Goal: Task Accomplishment & Management: Manage account settings

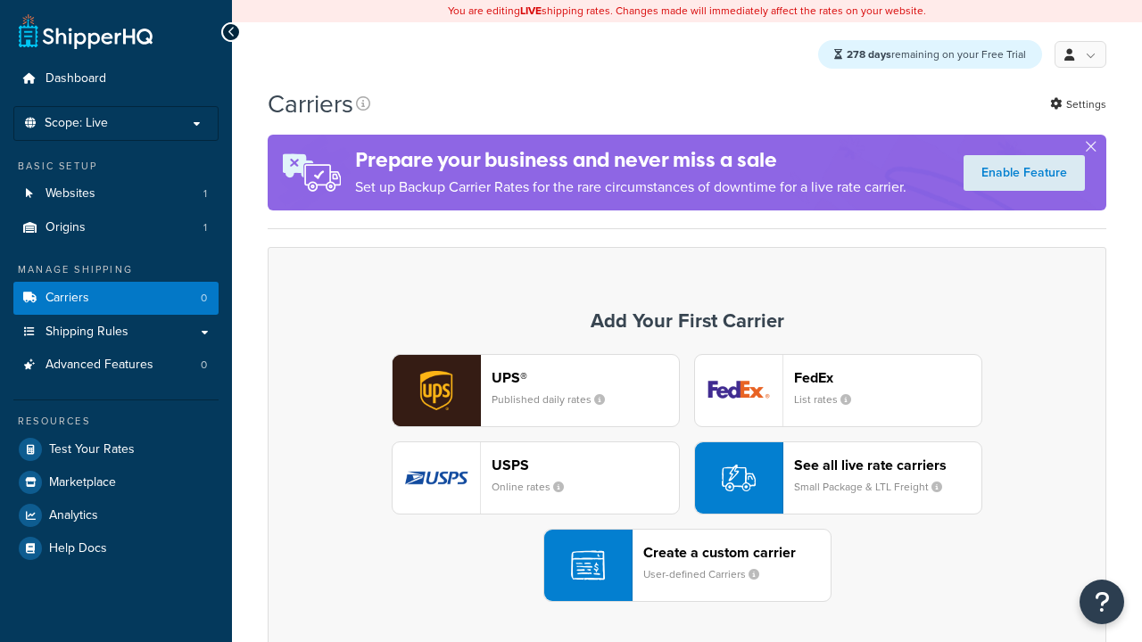
click at [535, 392] on div "UPS® Published daily rates" at bounding box center [585, 390] width 187 height 43
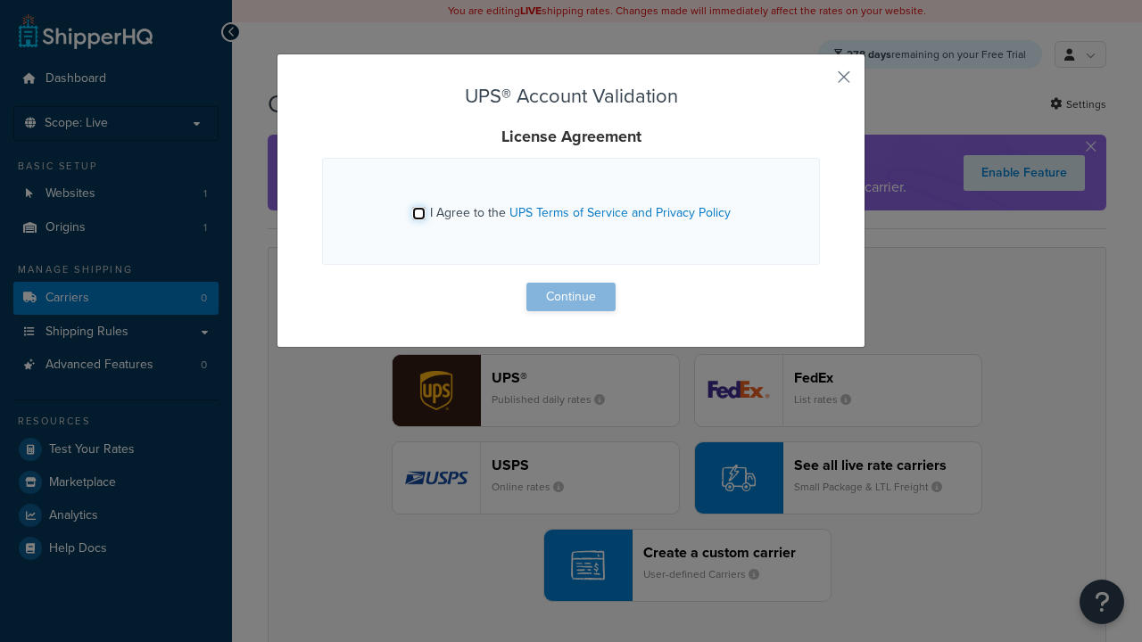
click at [420, 213] on input "I Agree to the UPS Terms of Service and Privacy Policy" at bounding box center [418, 213] width 13 height 13
checkbox input "true"
click at [571, 297] on button "Continue" at bounding box center [570, 297] width 89 height 29
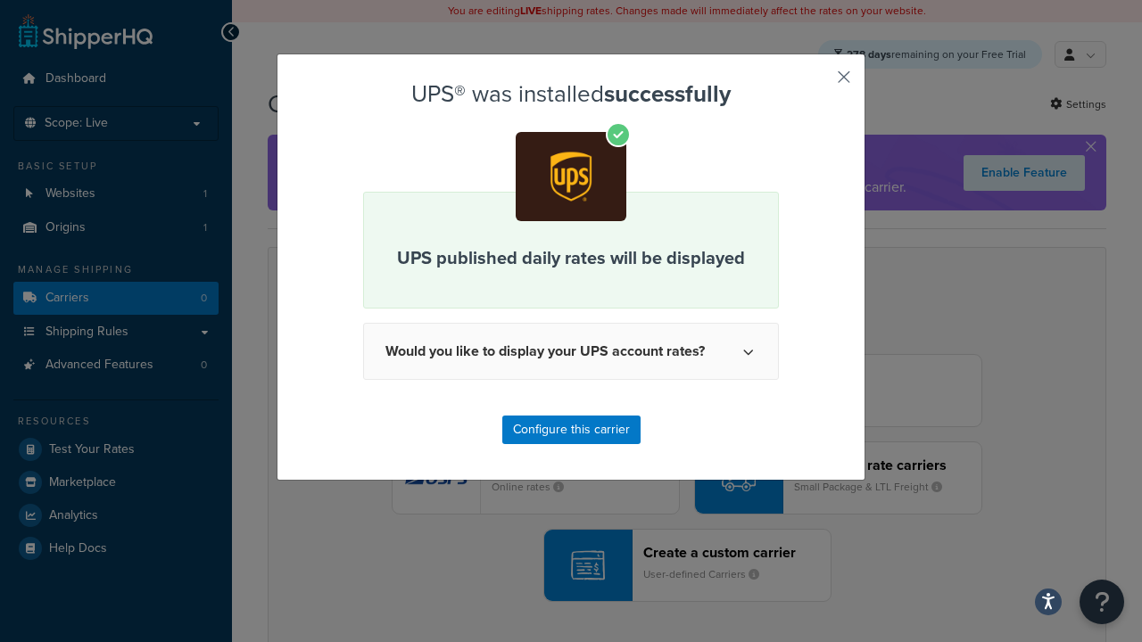
click at [817, 83] on button "button" at bounding box center [817, 83] width 4 height 4
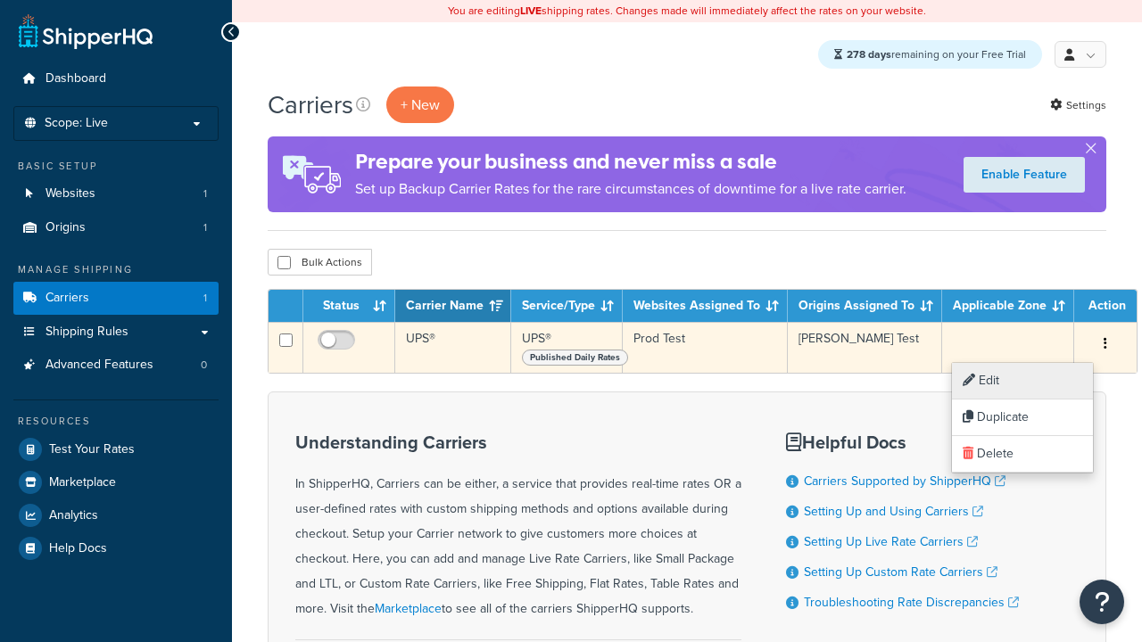
click at [1022, 381] on link "Edit" at bounding box center [1022, 381] width 141 height 37
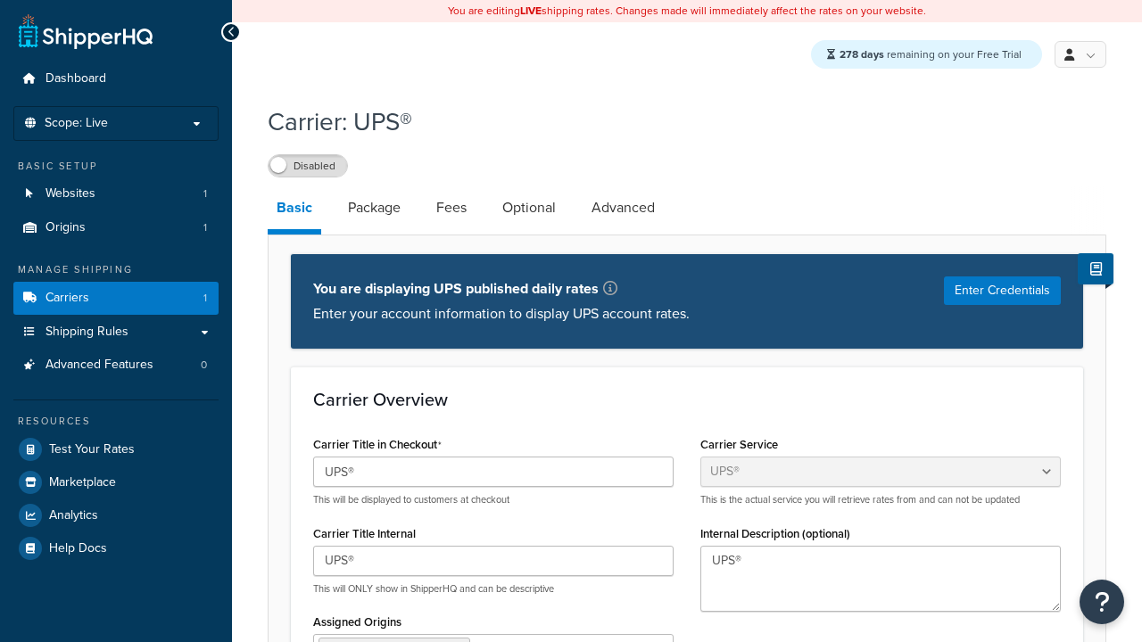
select select "ups"
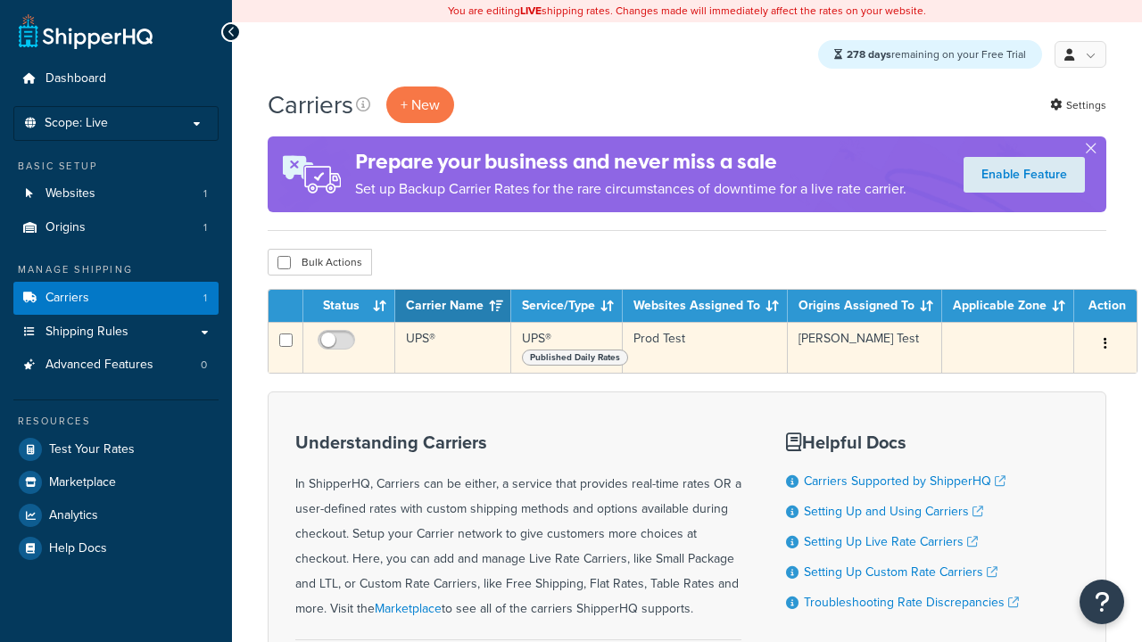
click at [1104, 346] on icon "button" at bounding box center [1106, 343] width 4 height 12
click at [0, 0] on link "Edit" at bounding box center [0, 0] width 0 height 0
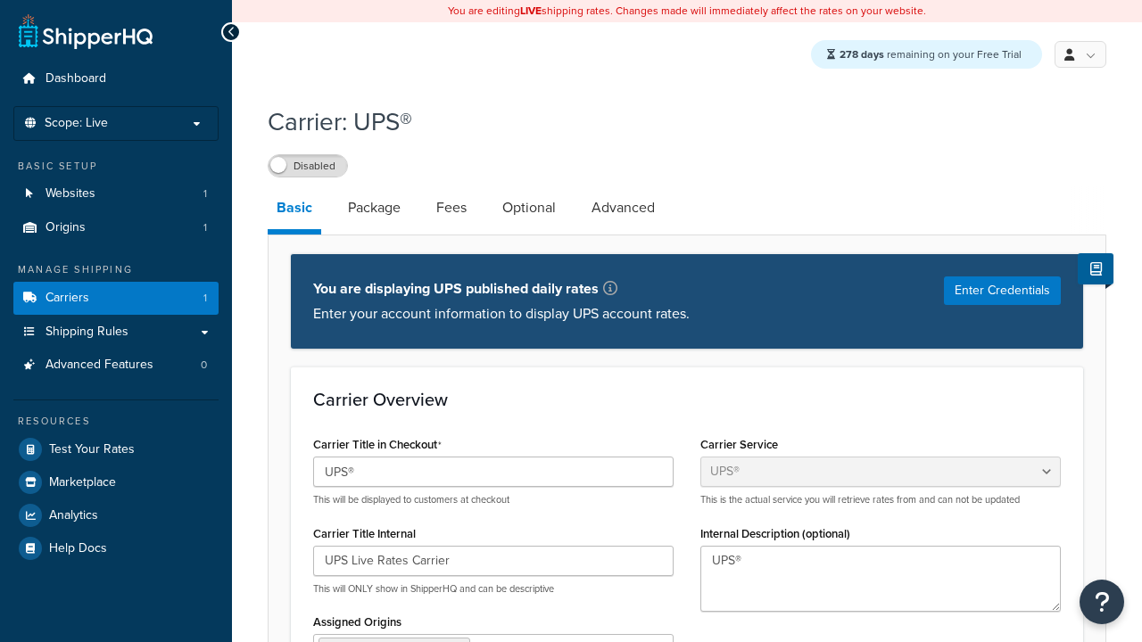
select select "ups"
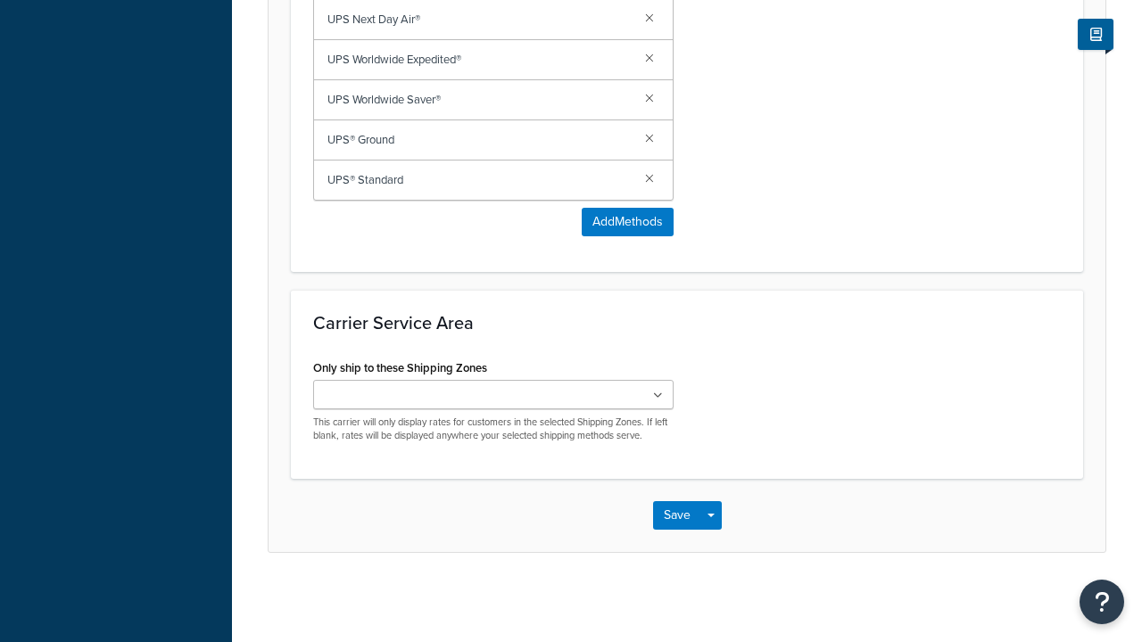
type input "UPS Live Rates Carrier"
click at [676, 515] on button "Save" at bounding box center [677, 515] width 48 height 29
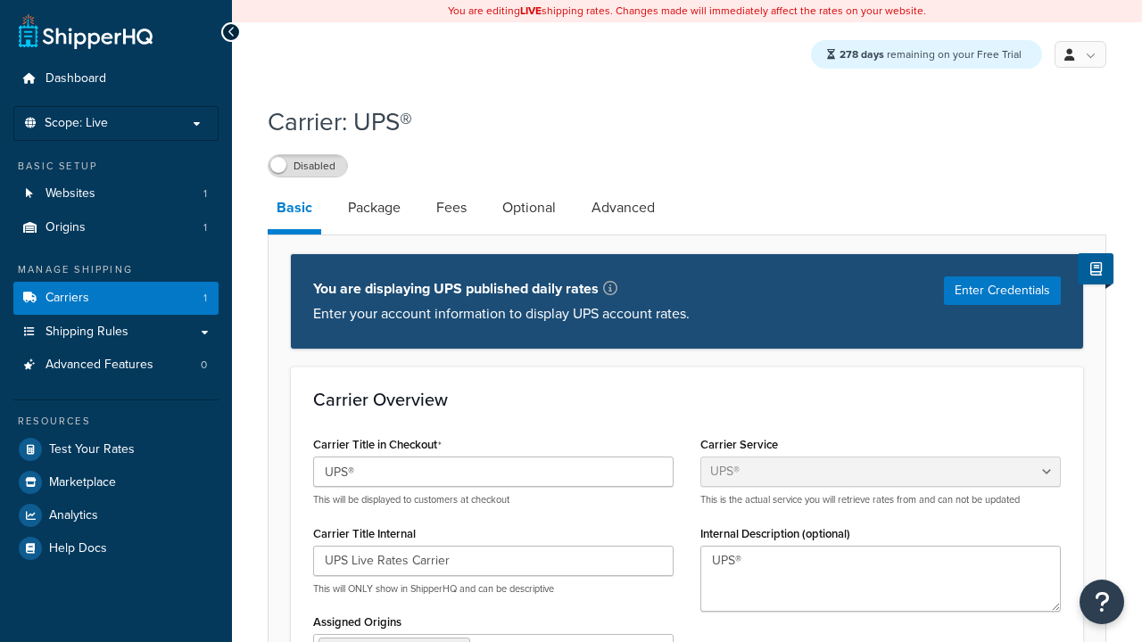
scroll to position [0, 0]
